Goal: Information Seeking & Learning: Find specific fact

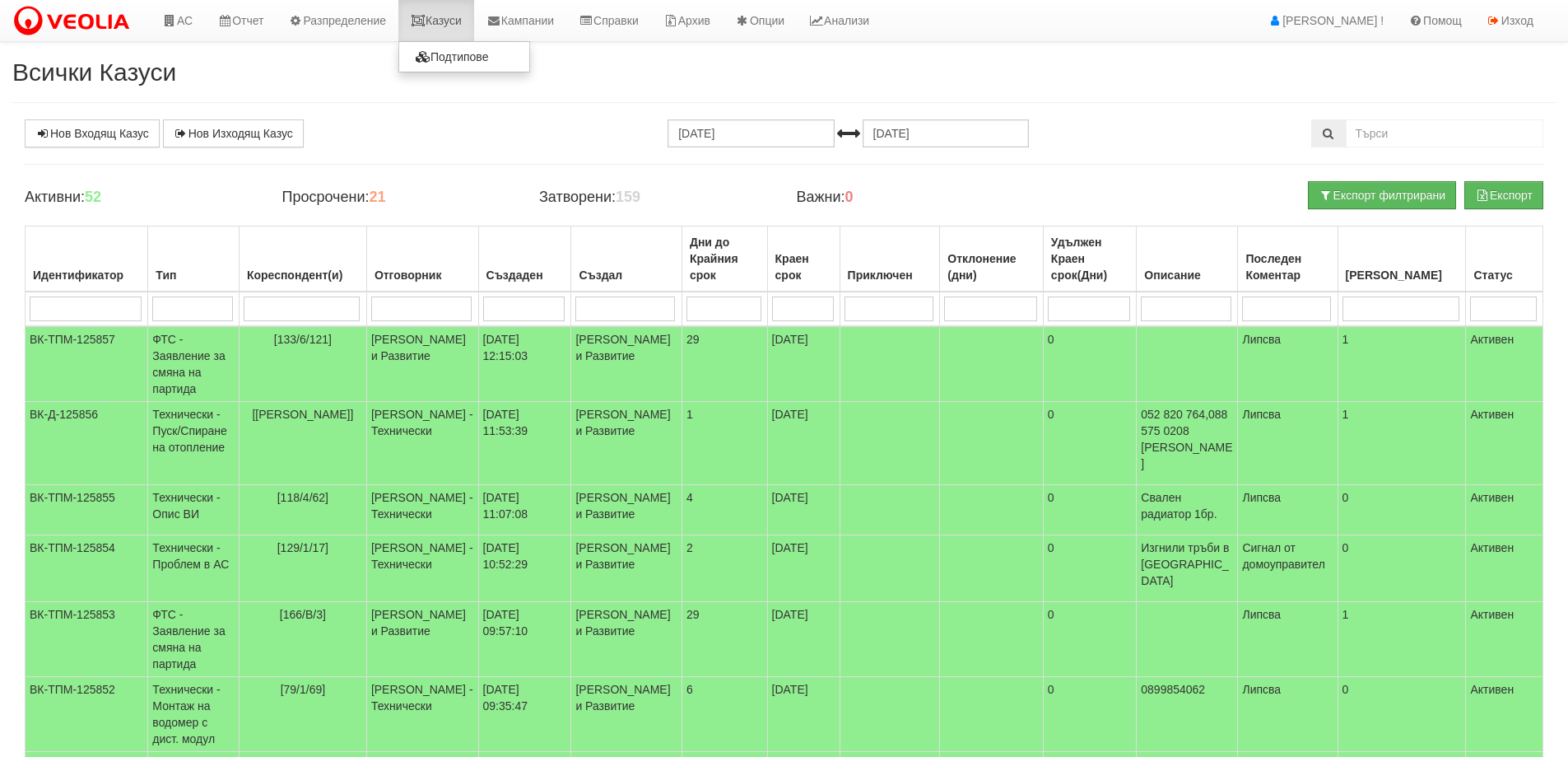
click at [461, 15] on link "Казуси" at bounding box center [436, 20] width 76 height 41
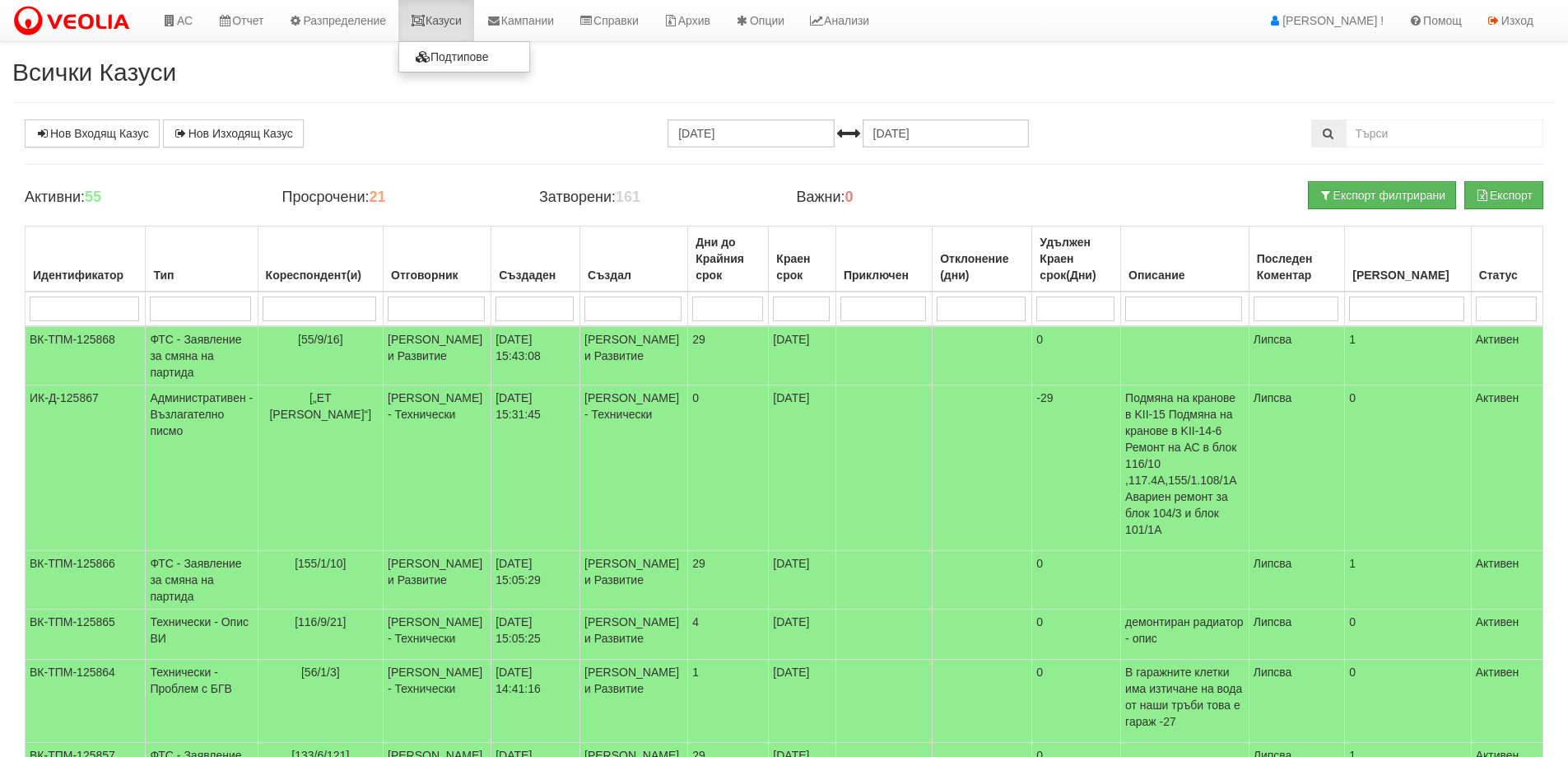
click at [458, 13] on link "Казуси" at bounding box center [436, 20] width 76 height 41
click at [334, 298] on input "search" at bounding box center [320, 309] width 115 height 24
type input "3"
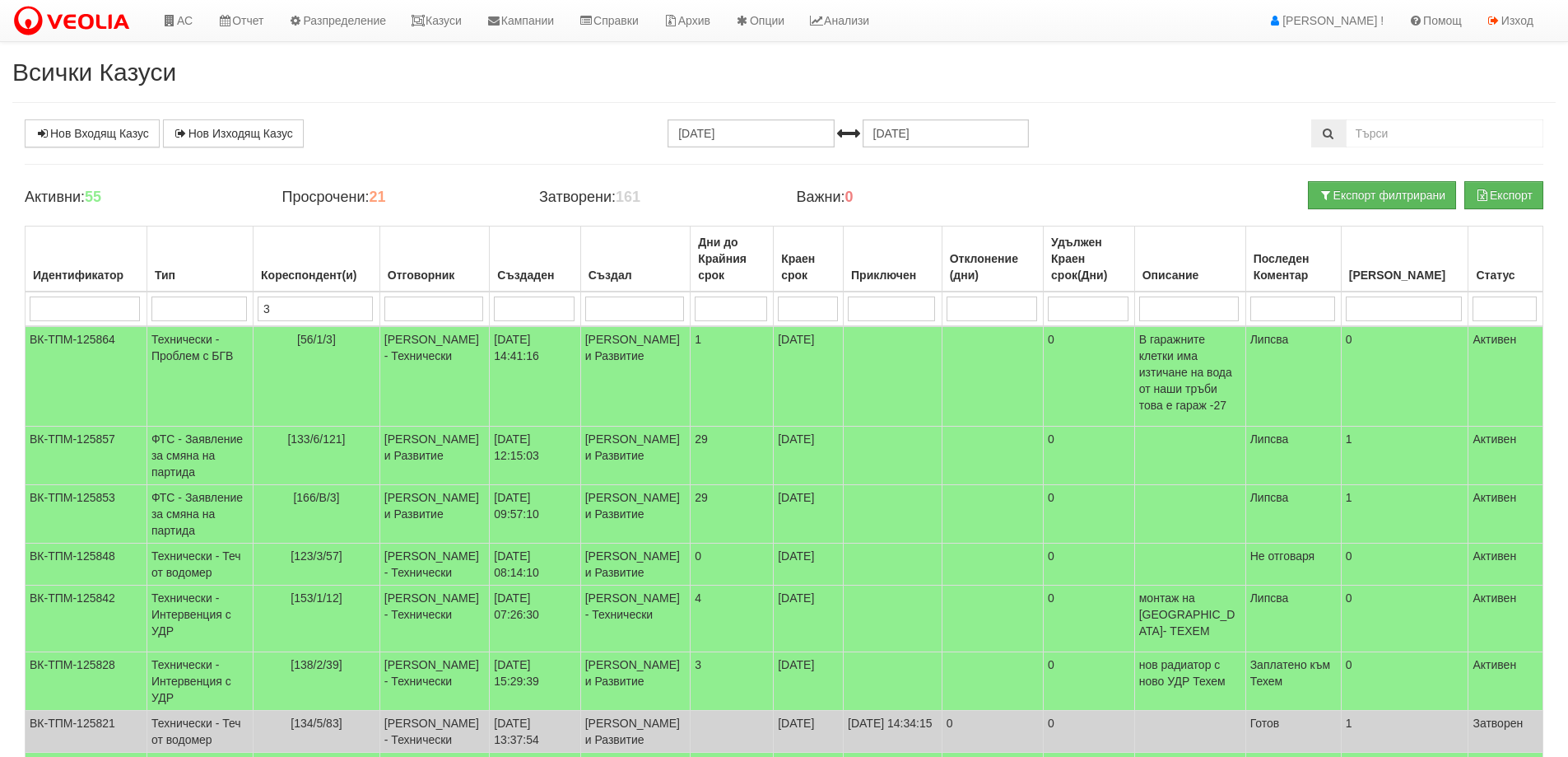
type input "3/"
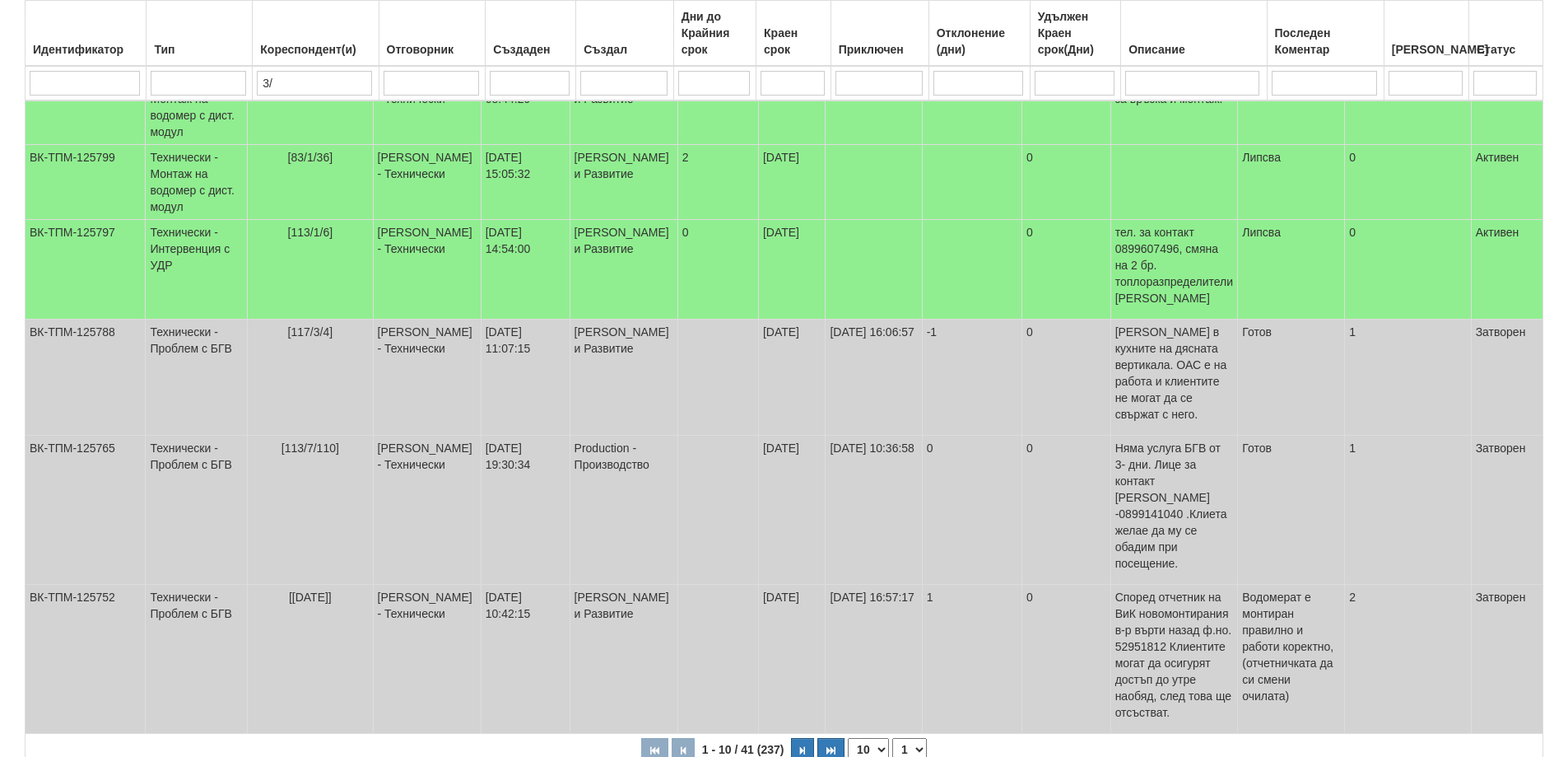
scroll to position [564, 0]
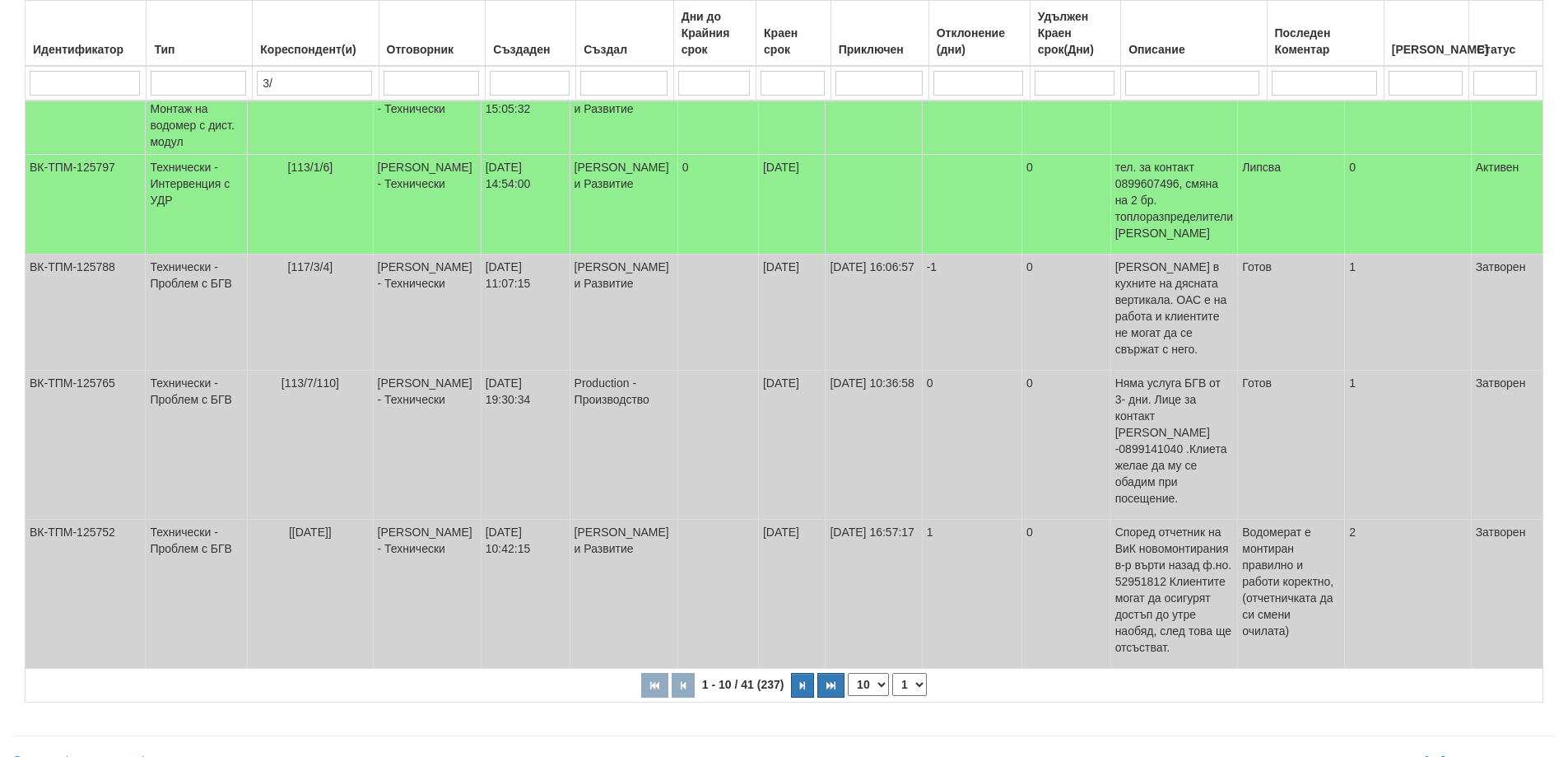
type input "3/"
drag, startPoint x: 878, startPoint y: 659, endPoint x: 874, endPoint y: 670, distance: 11.7
click at [878, 673] on select "10 20 30 40" at bounding box center [868, 684] width 41 height 23
select select "40"
click at [848, 696] on select "10 20 30 40" at bounding box center [868, 684] width 41 height 23
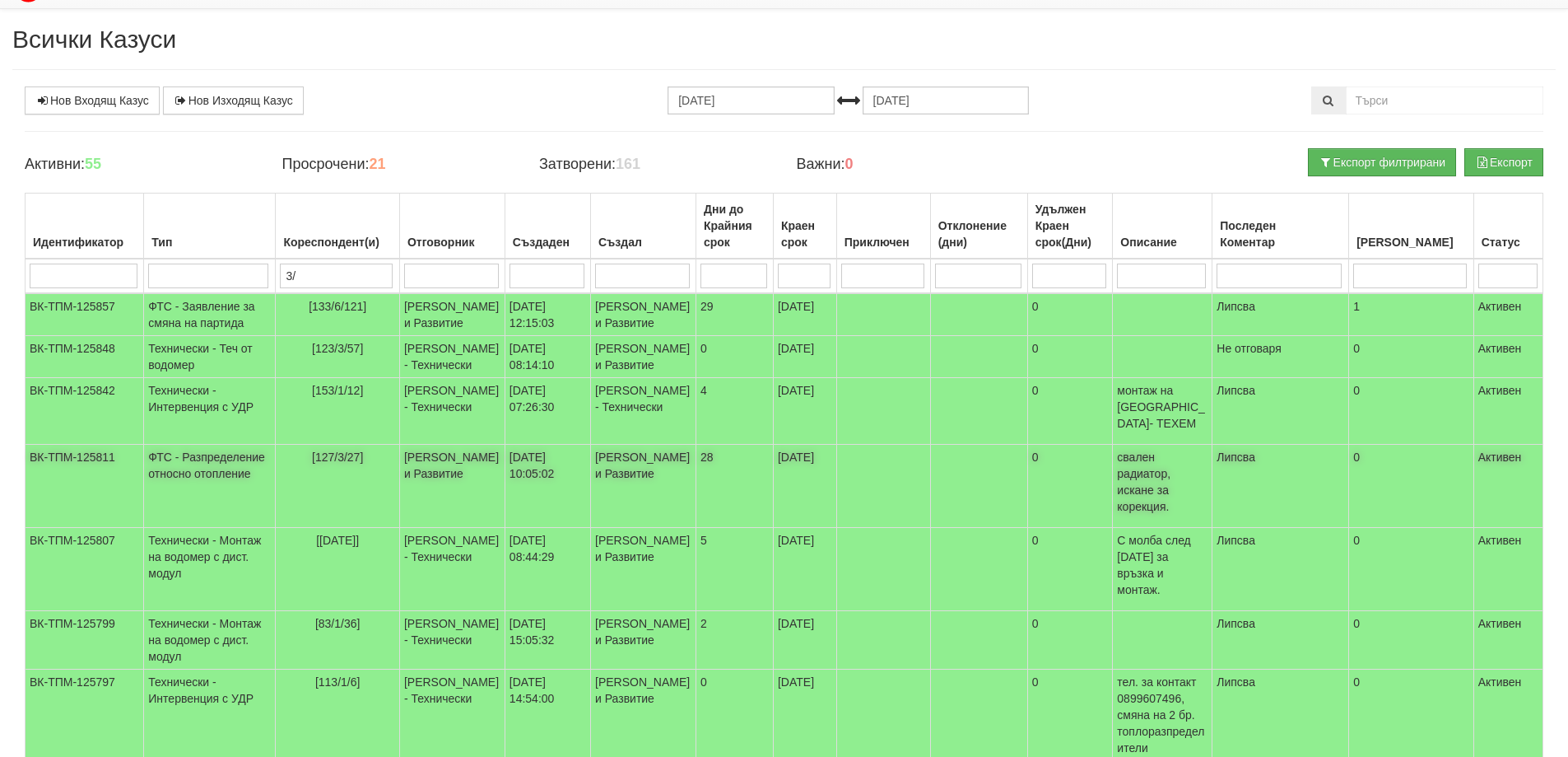
scroll to position [0, 0]
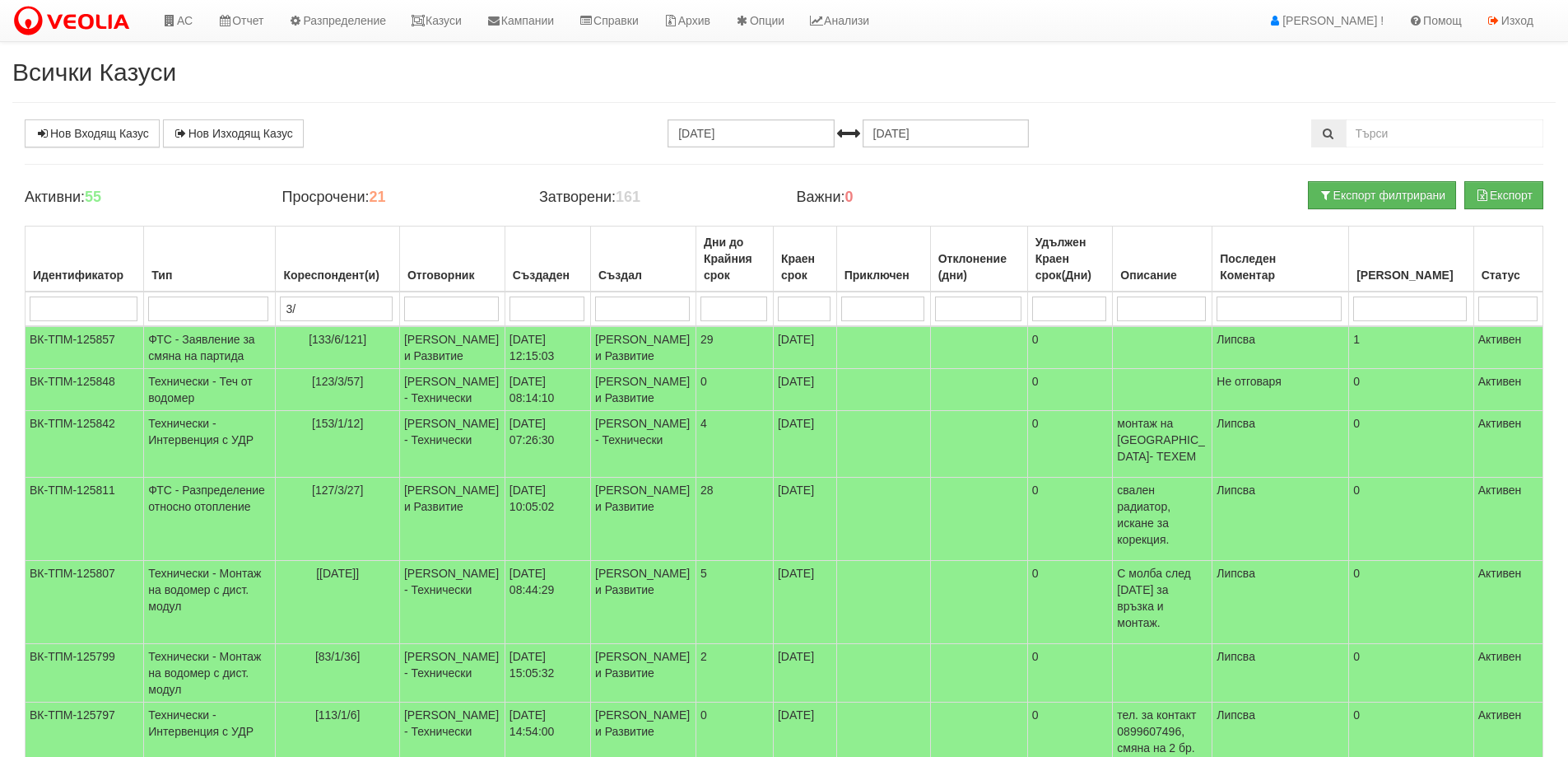
click at [301, 303] on input "3/" at bounding box center [336, 309] width 113 height 24
type input "3"
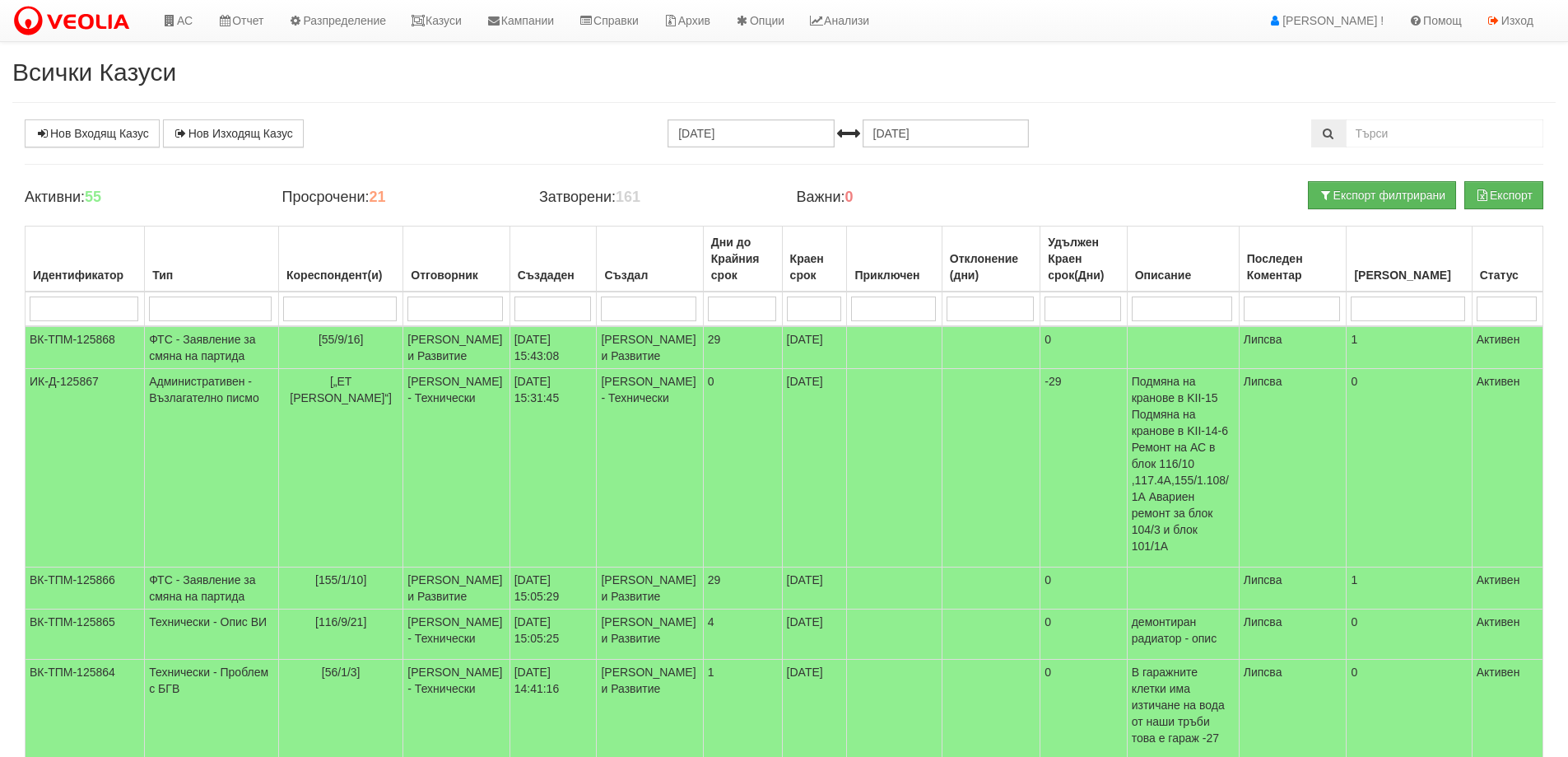
click at [220, 297] on input "search" at bounding box center [211, 309] width 123 height 24
type input "зявле"
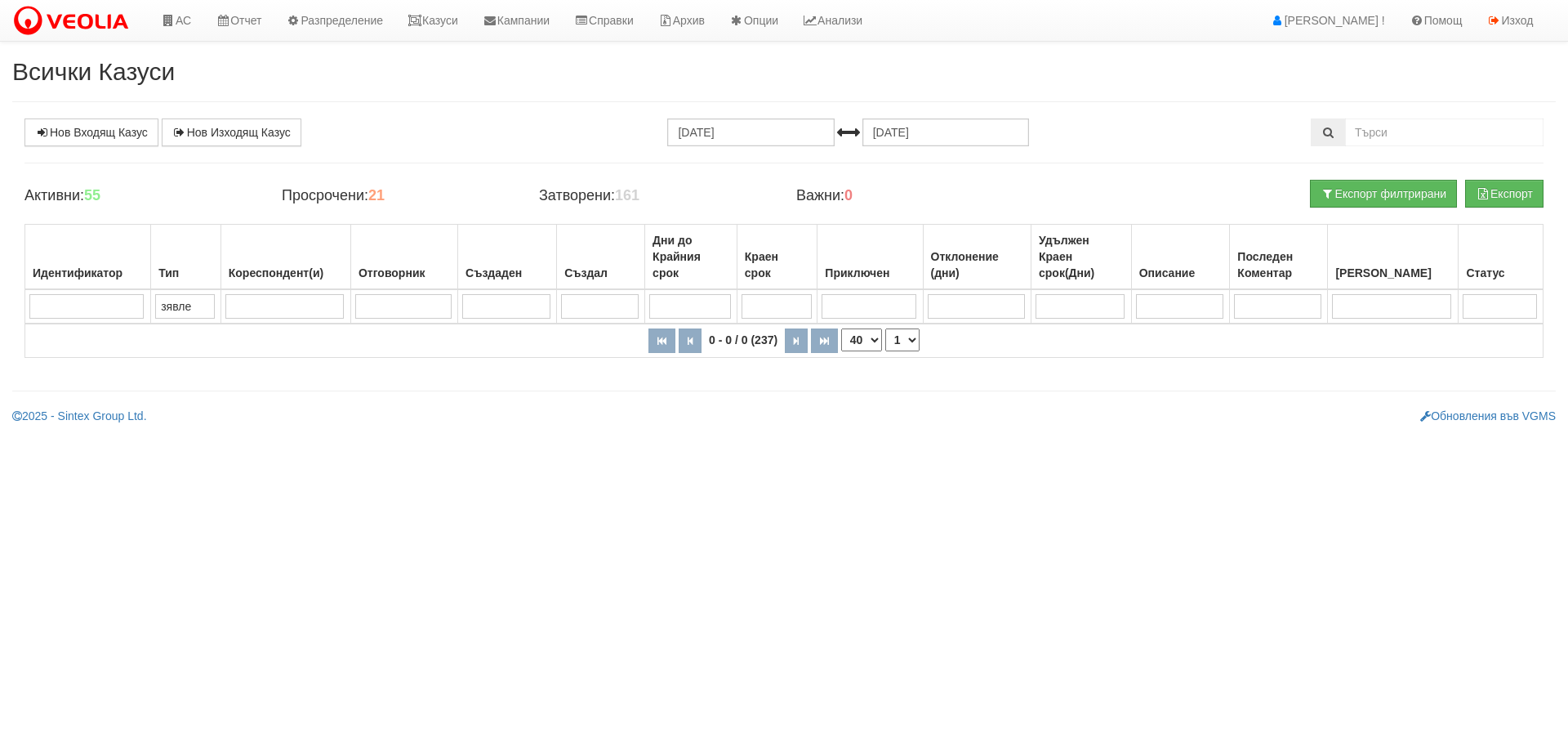
type input "зявл"
type input "зяв"
type input "зя"
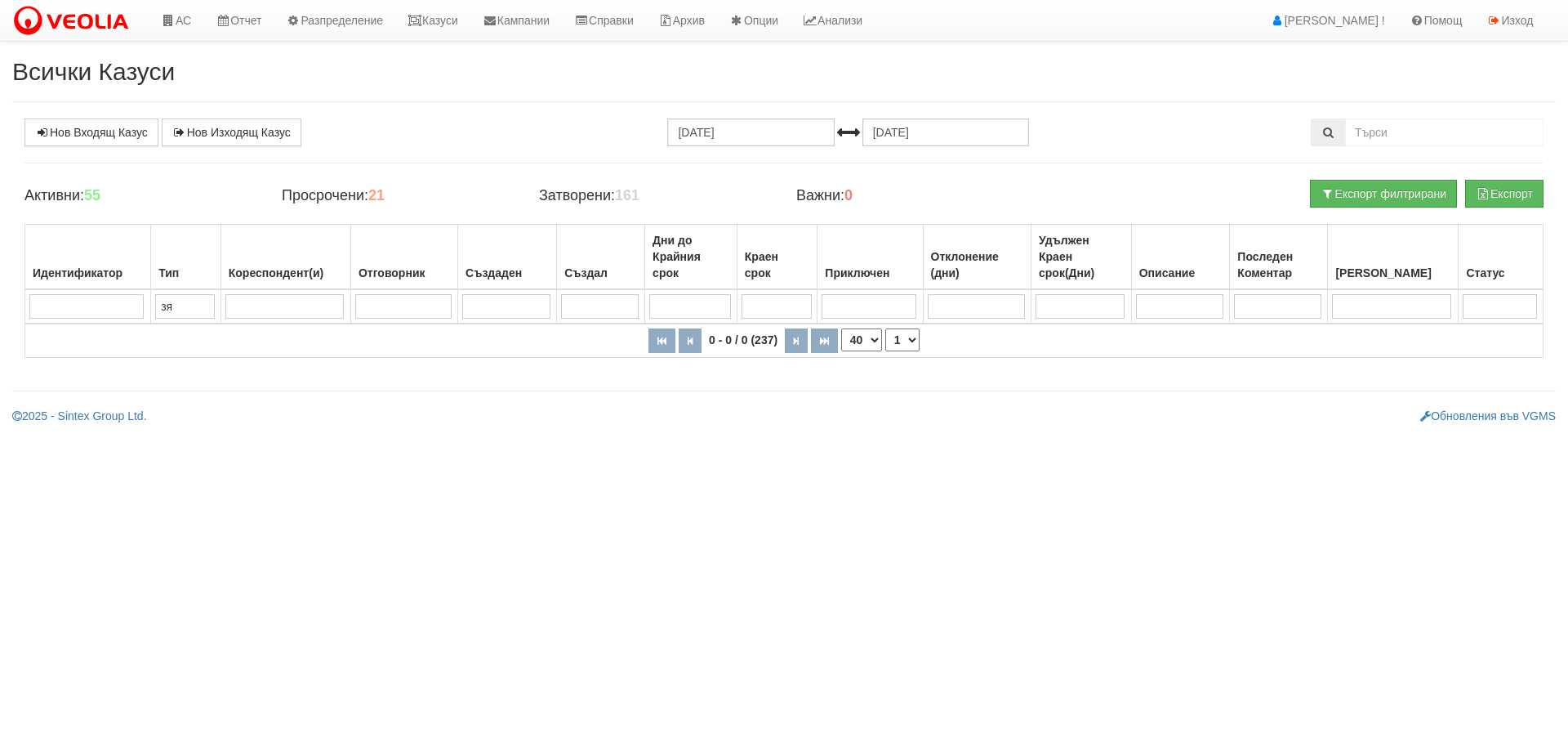
type input "зя"
type input "з"
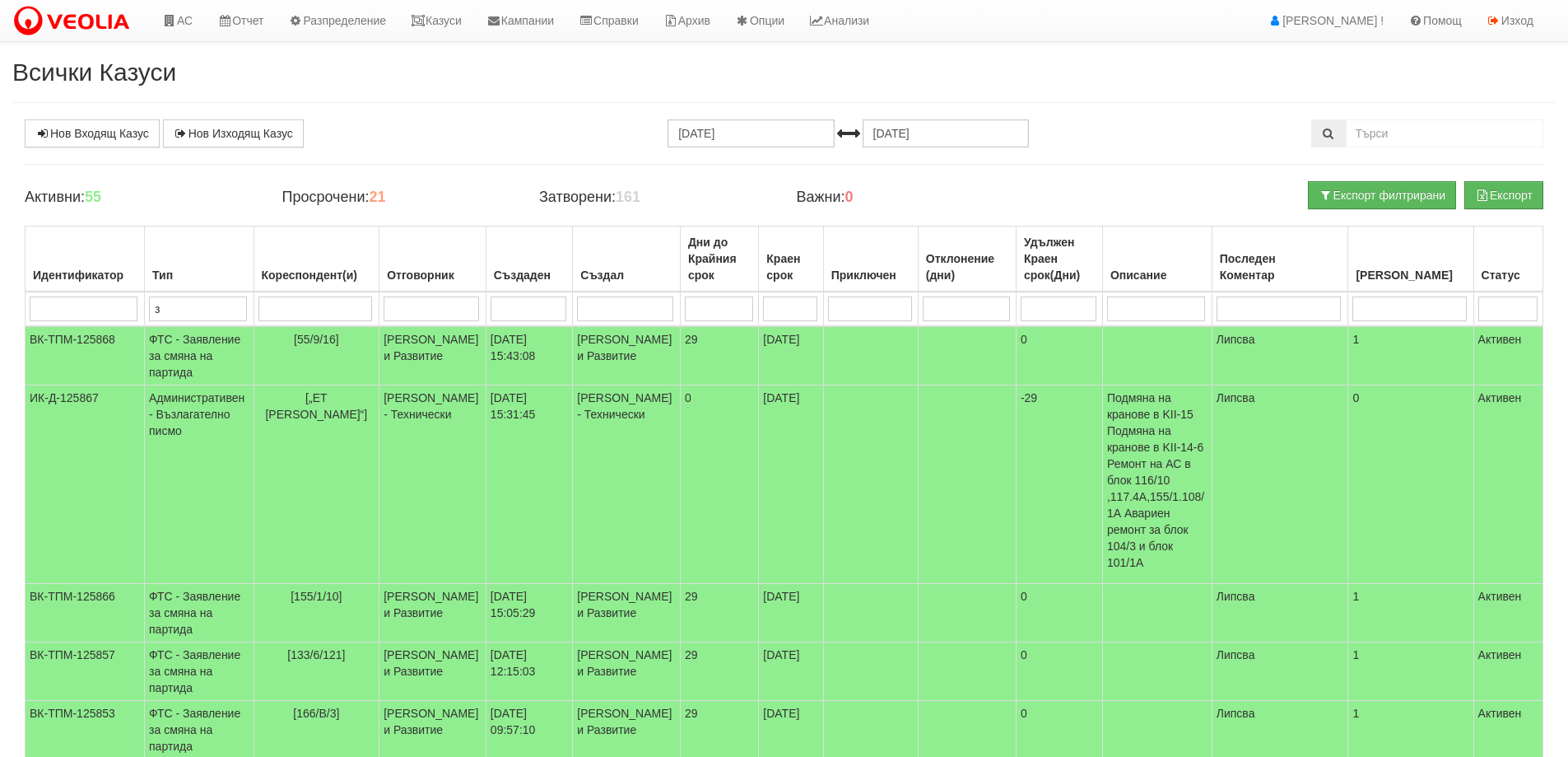
type input "за"
type input "зая"
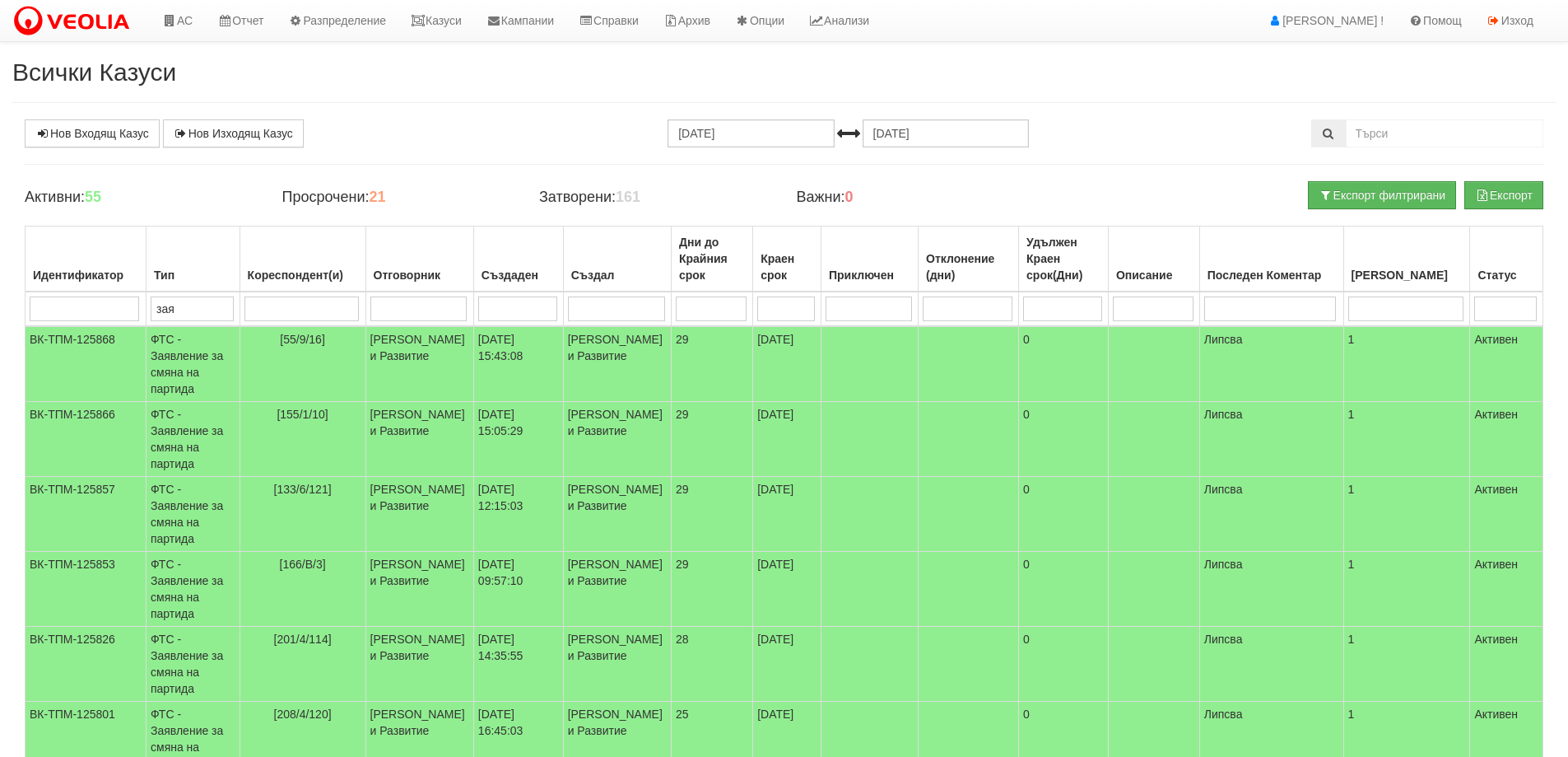
type input "зая"
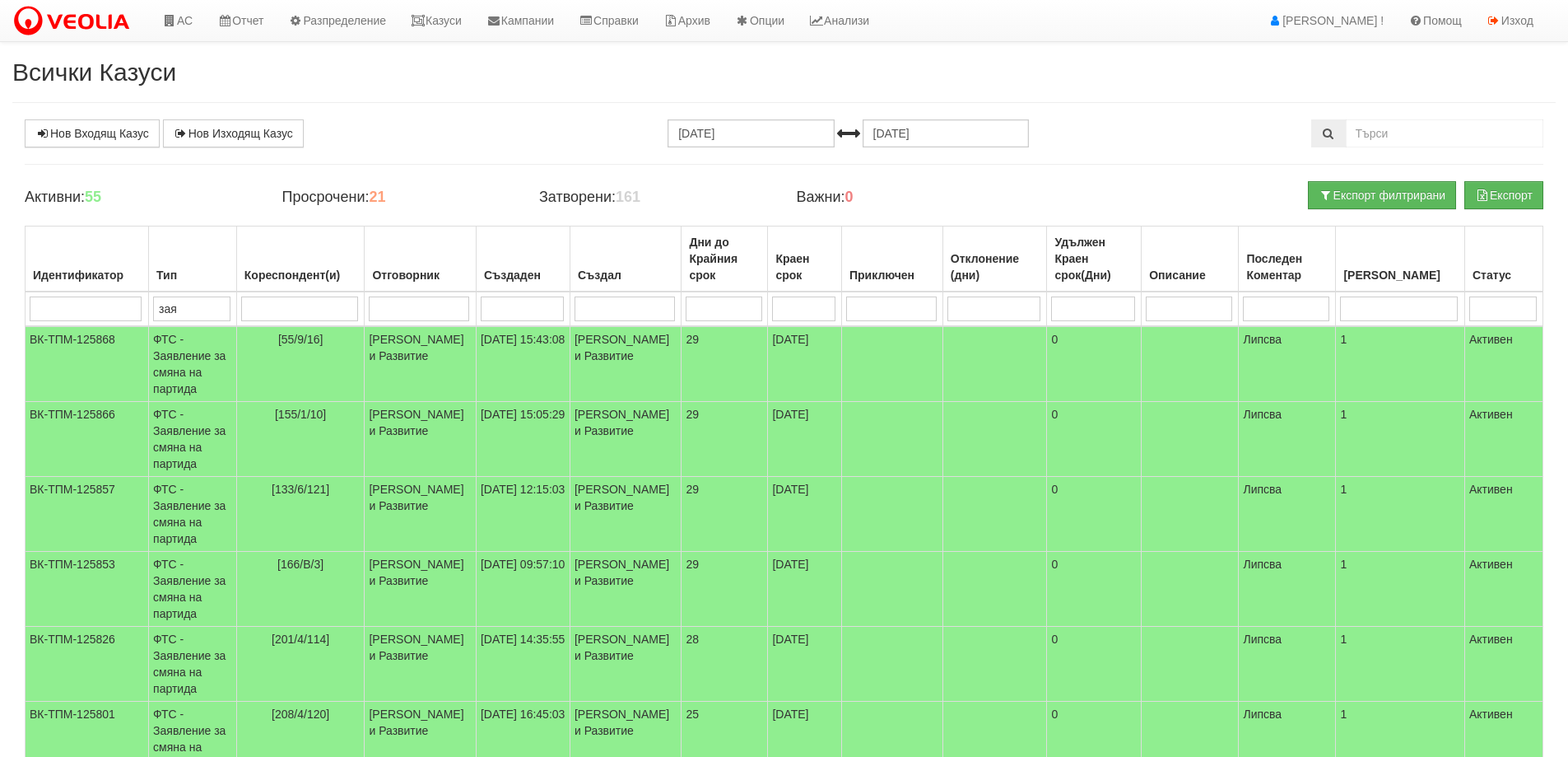
type input "заяв"
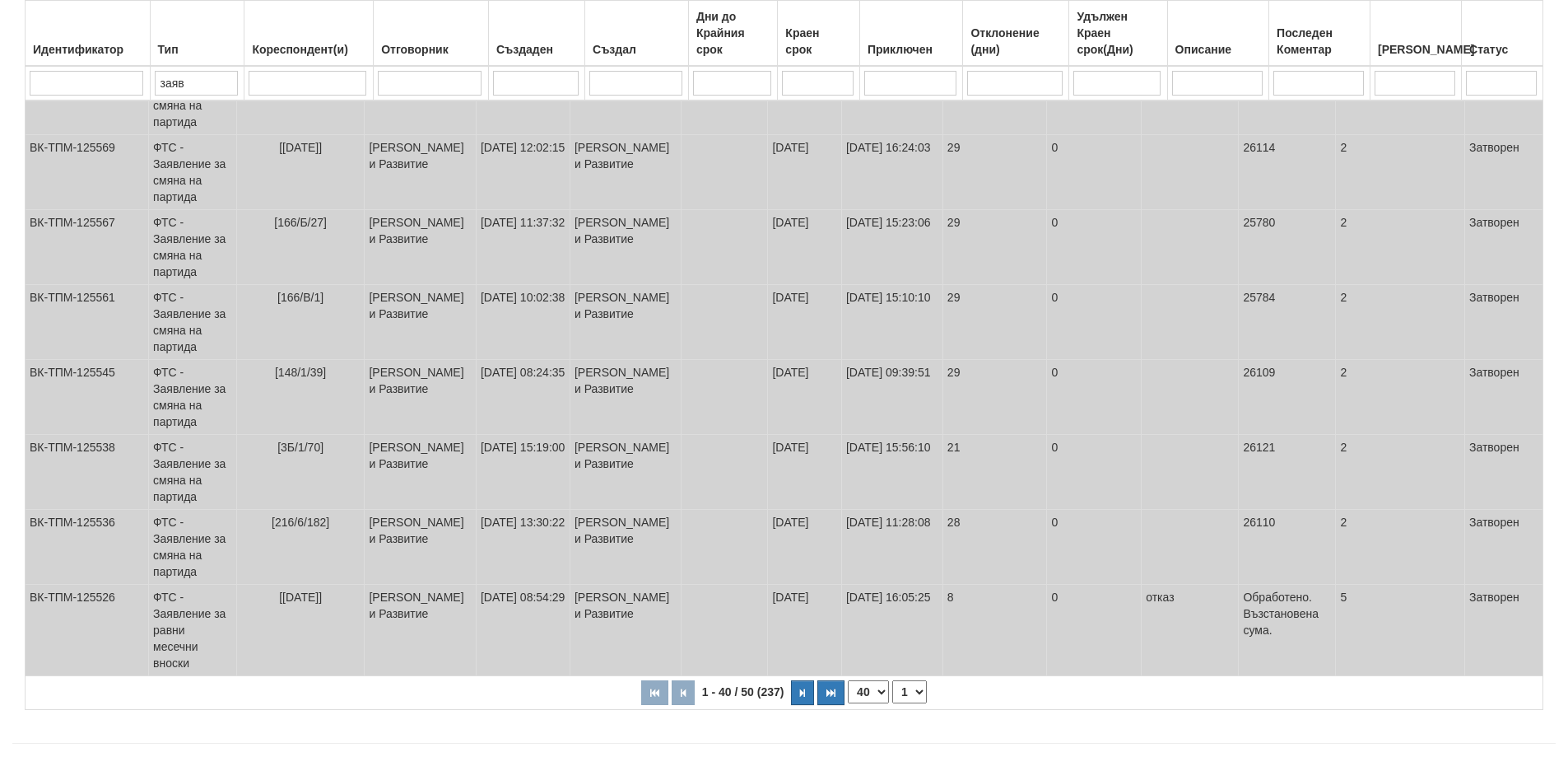
scroll to position [2681, 0]
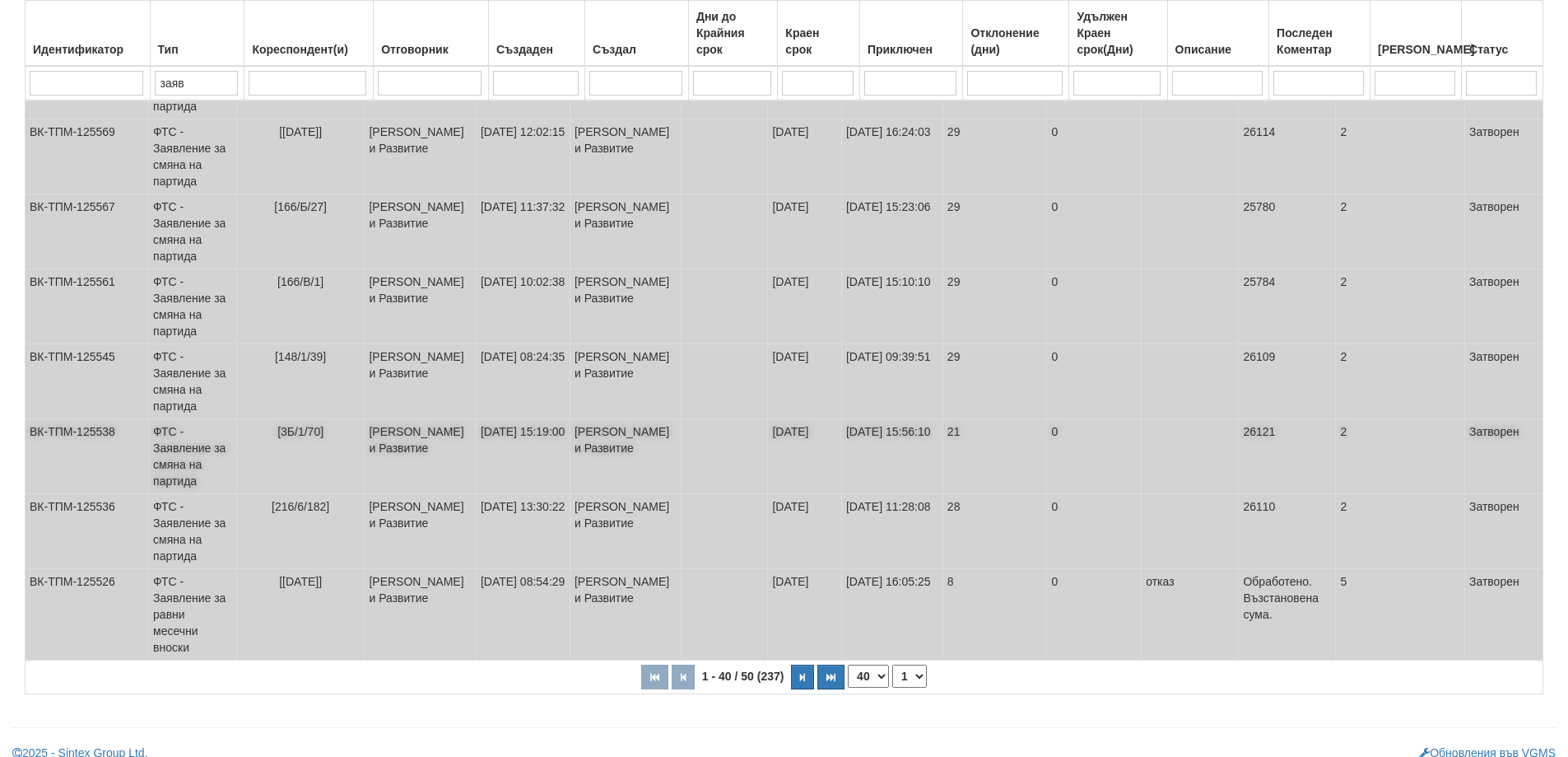
type input "заяв"
click at [320, 470] on td "[3Б/1/70]" at bounding box center [300, 456] width 128 height 75
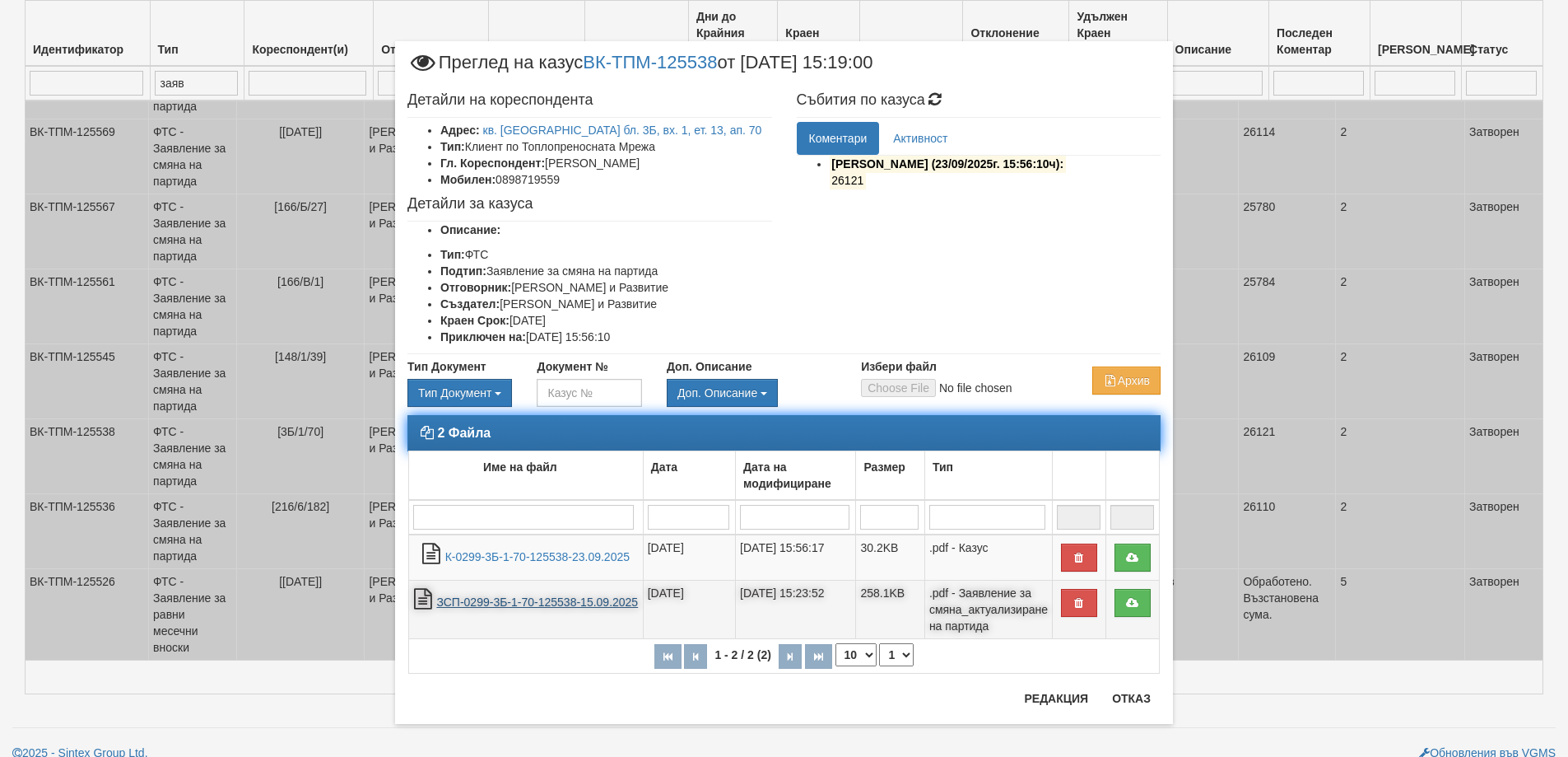
click at [488, 605] on link "ЗСП-0299-3Б-1-70-125538-15.09.2025" at bounding box center [537, 602] width 201 height 13
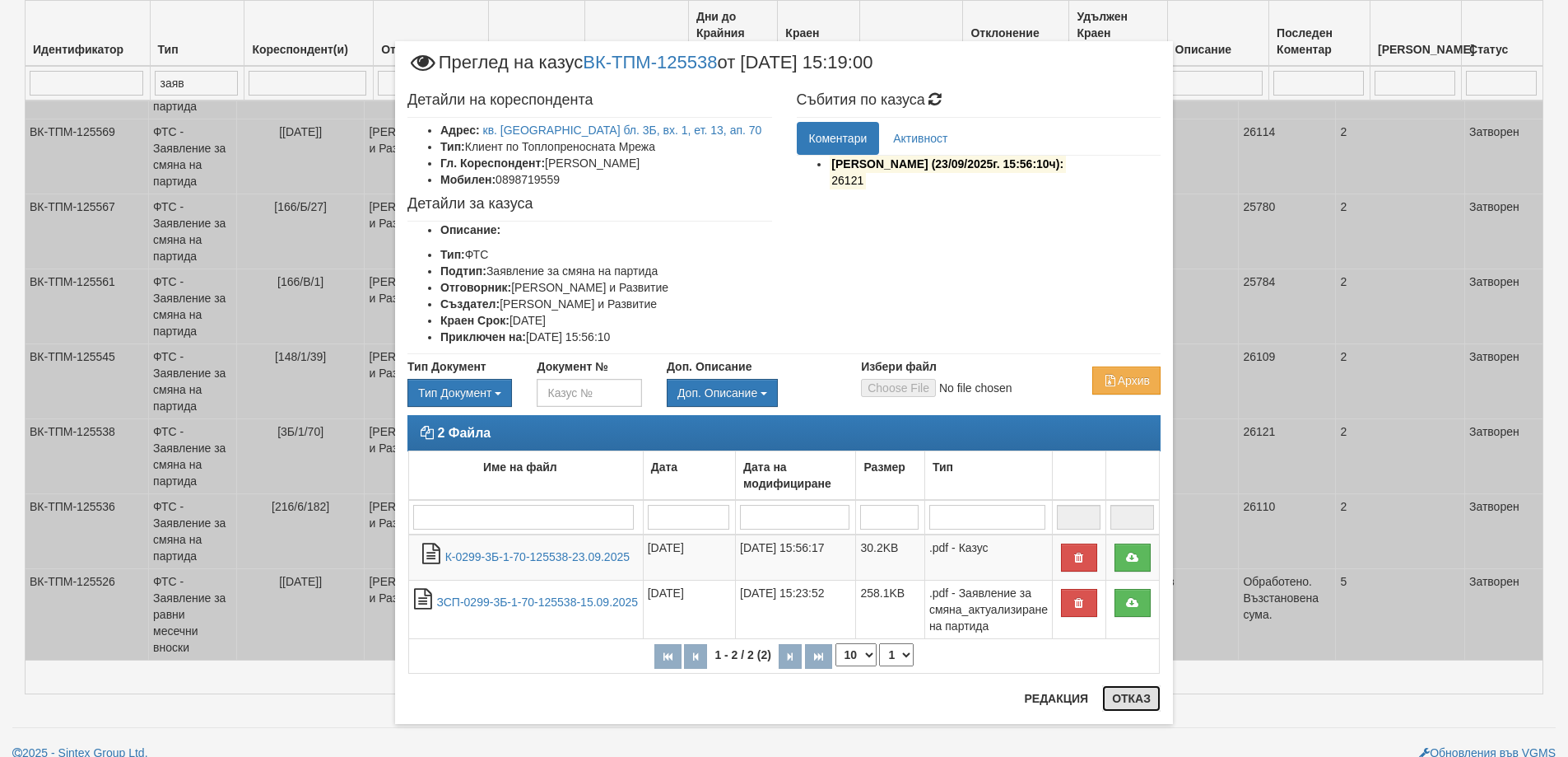
drag, startPoint x: 1126, startPoint y: 699, endPoint x: 1054, endPoint y: 715, distance: 73.8
click at [1126, 699] on button "Отказ" at bounding box center [1131, 698] width 58 height 26
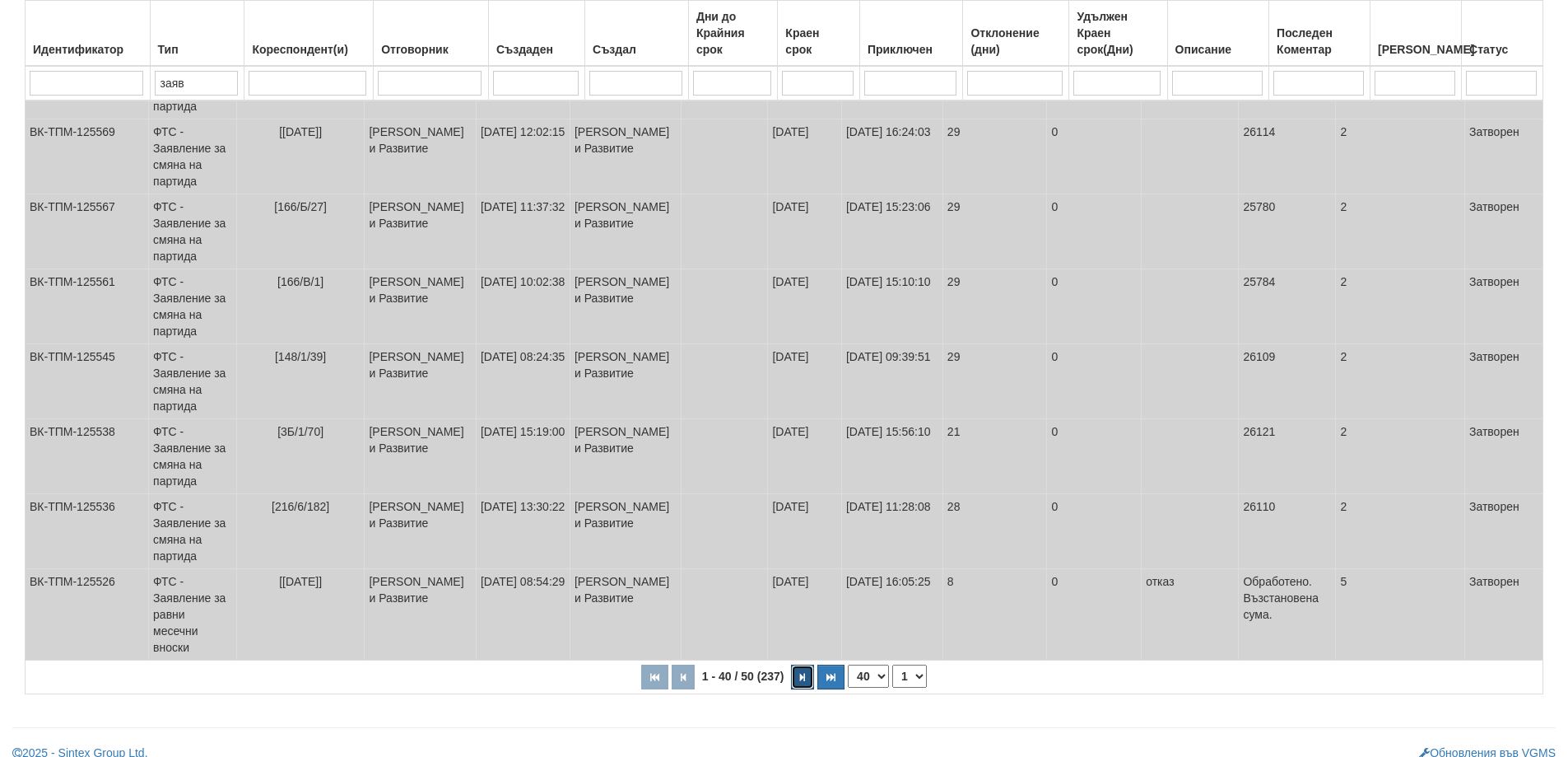
click at [807, 664] on button "button" at bounding box center [802, 676] width 23 height 24
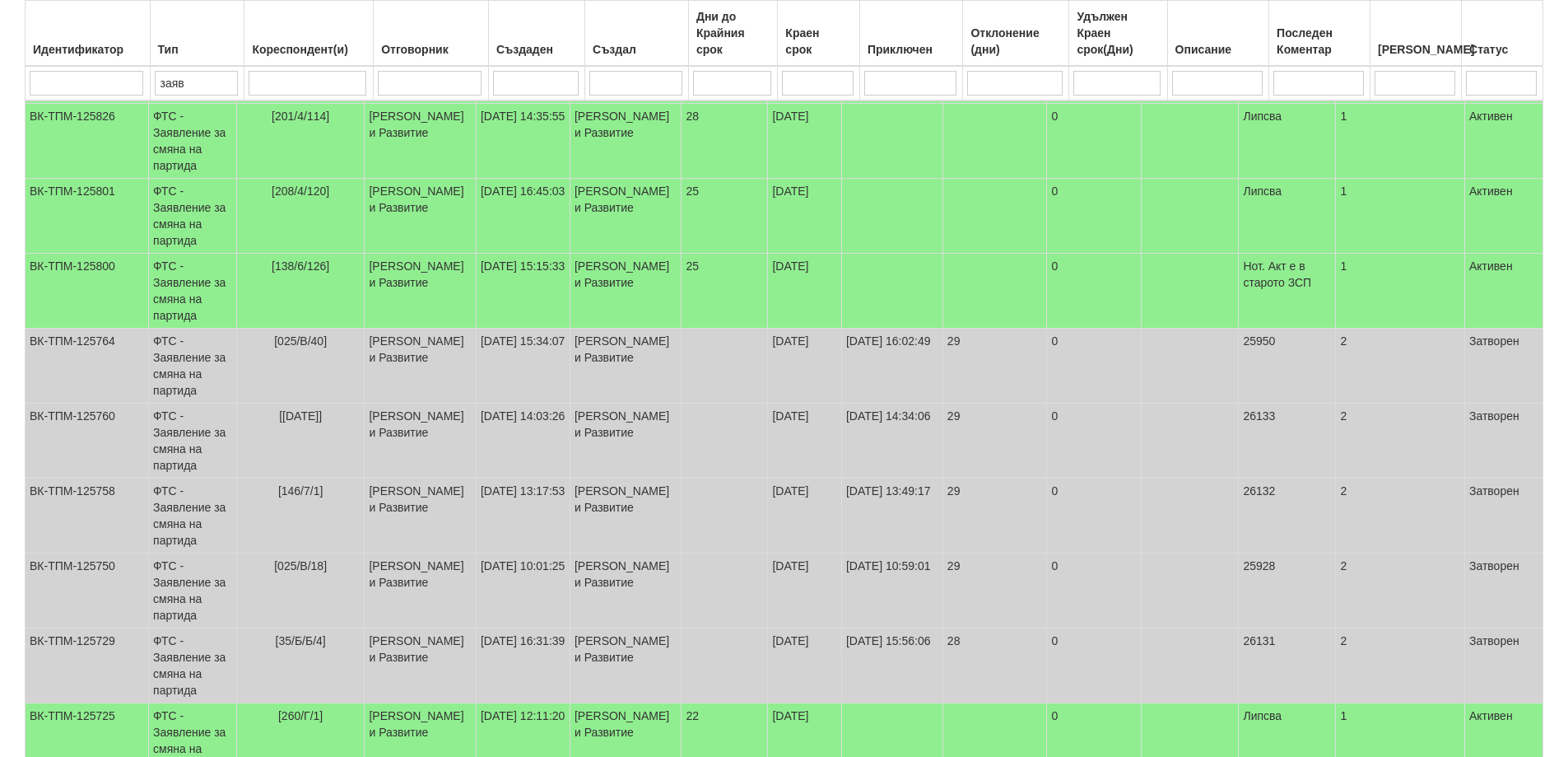
select select "2"
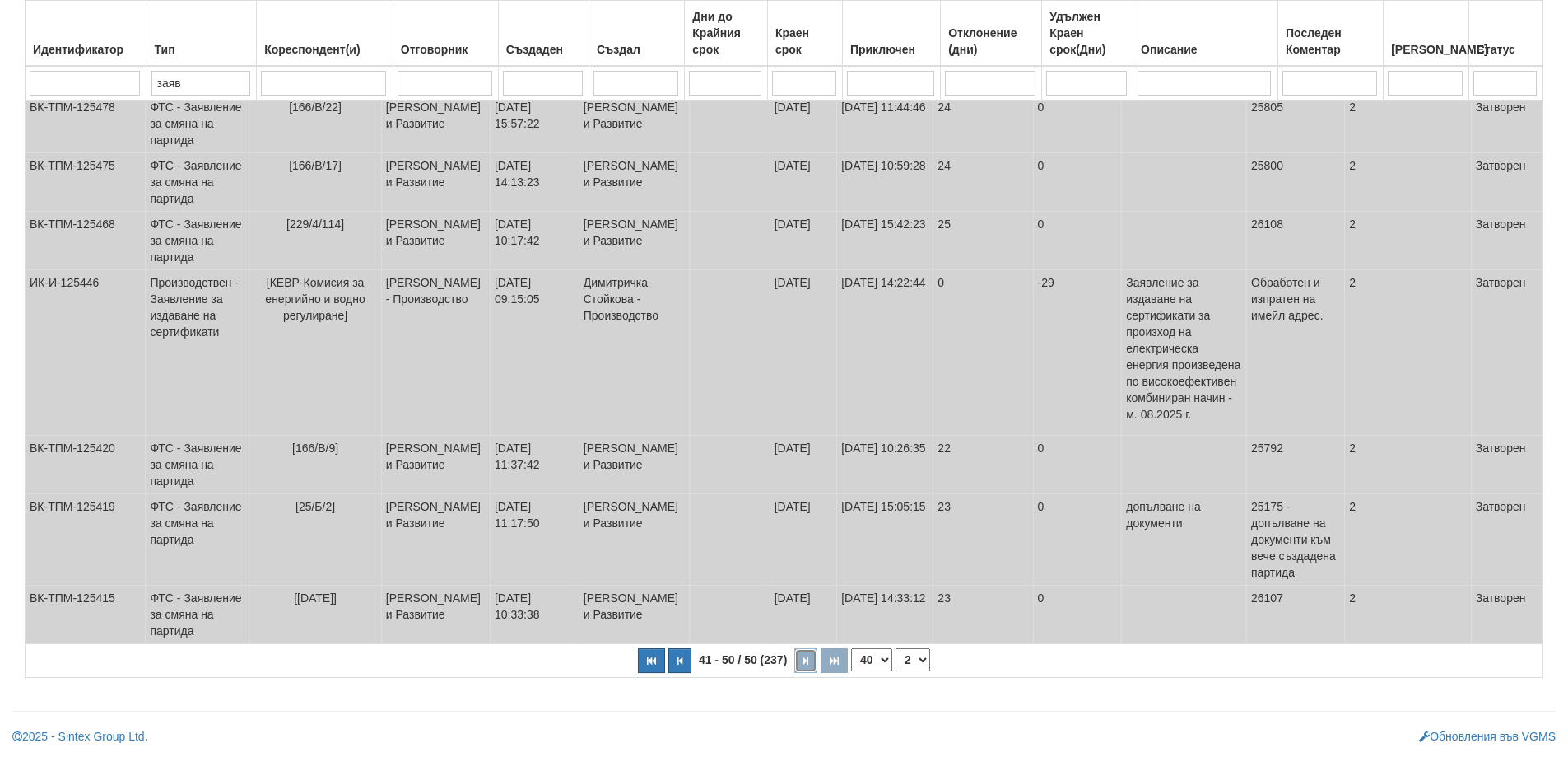
click at [807, 663] on icon "button" at bounding box center [806, 661] width 5 height 9
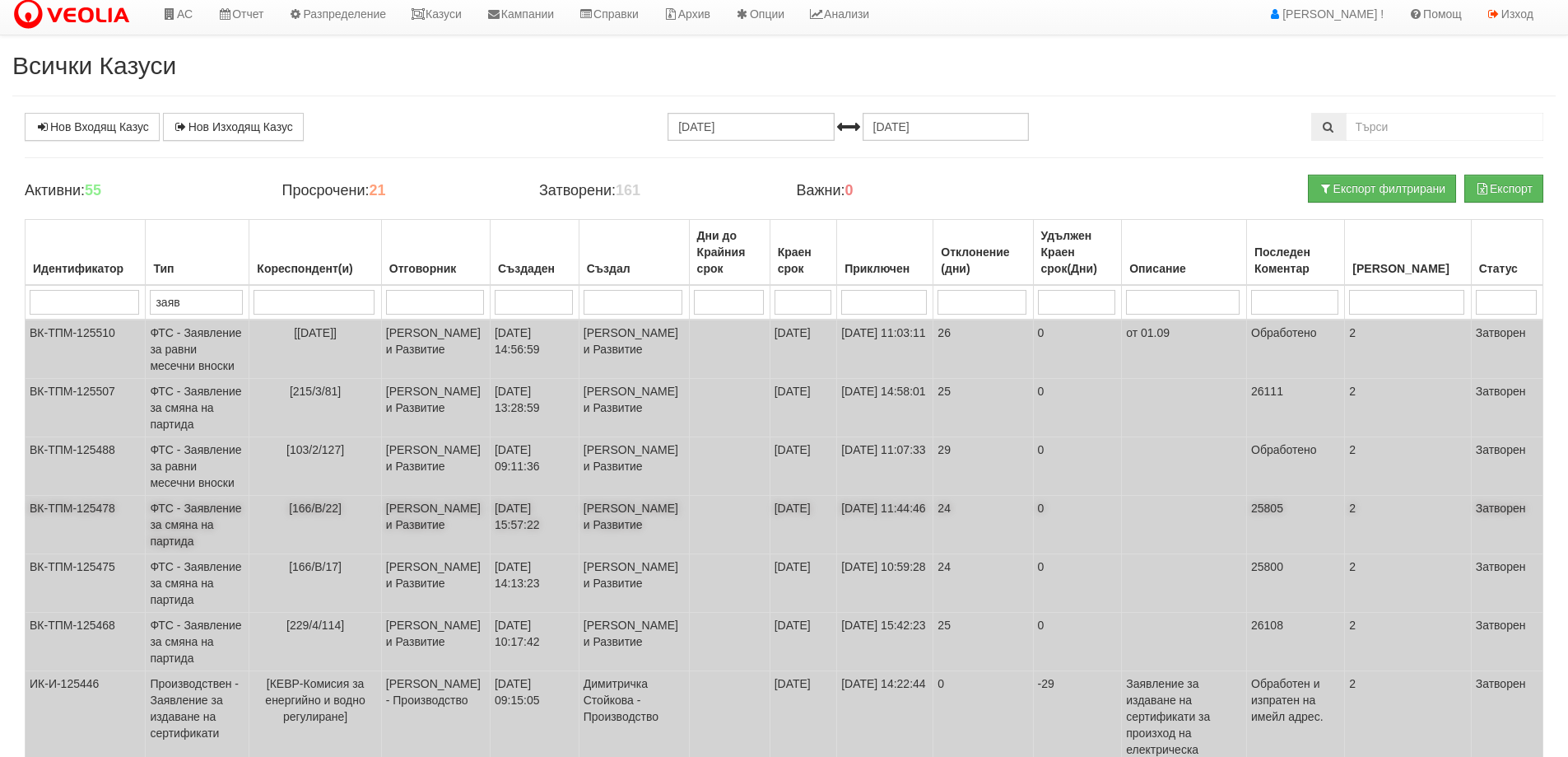
scroll to position [0, 0]
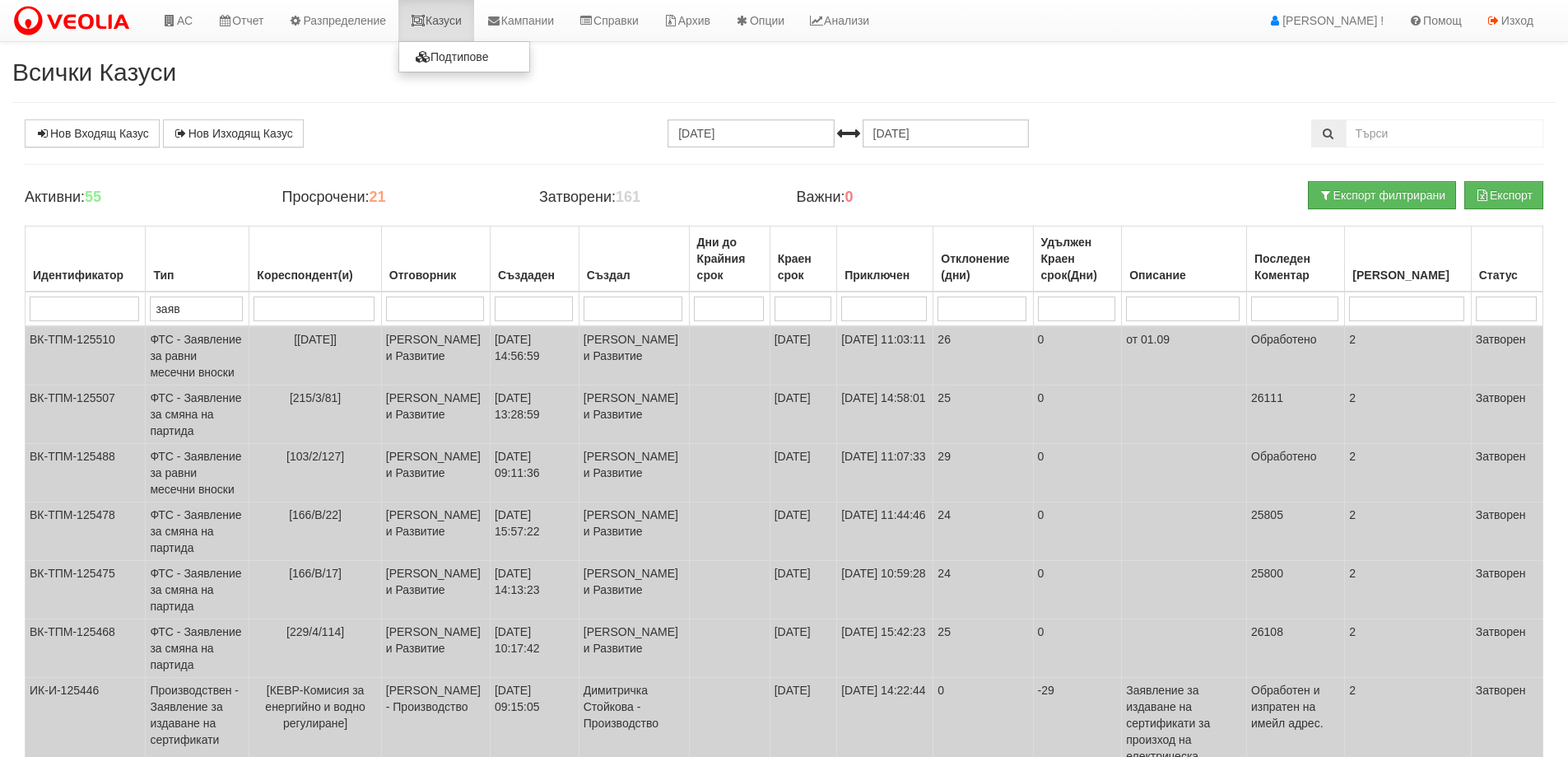
drag, startPoint x: 462, startPoint y: 25, endPoint x: 410, endPoint y: 42, distance: 54.7
click at [461, 25] on link "Казуси" at bounding box center [436, 20] width 76 height 41
